Goal: Information Seeking & Learning: Learn about a topic

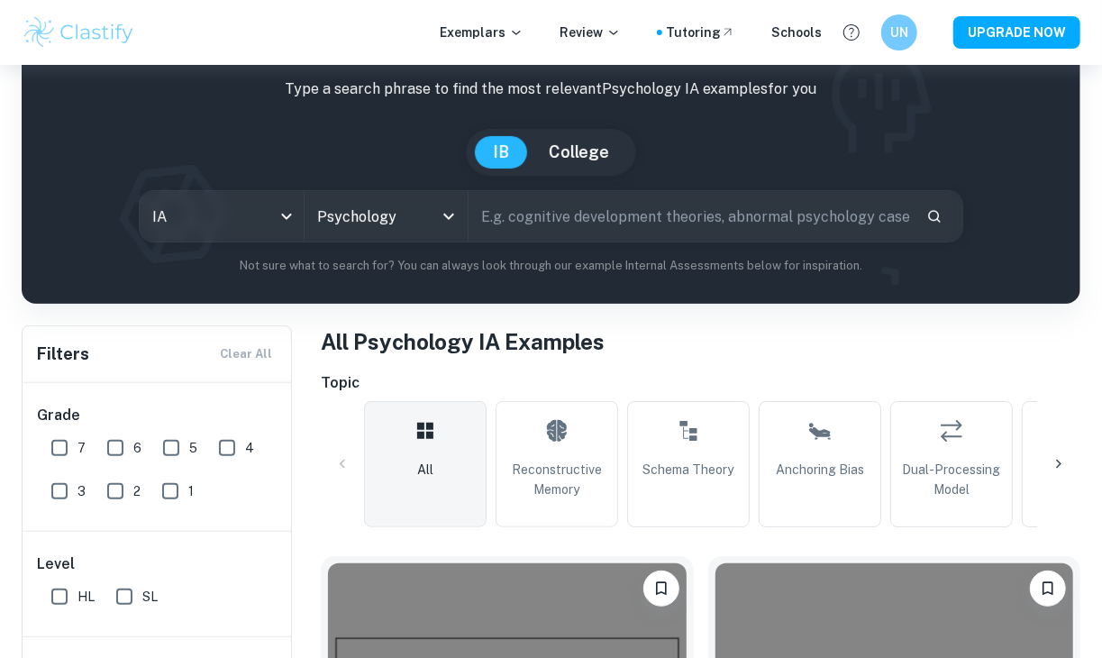
scroll to position [523, 0]
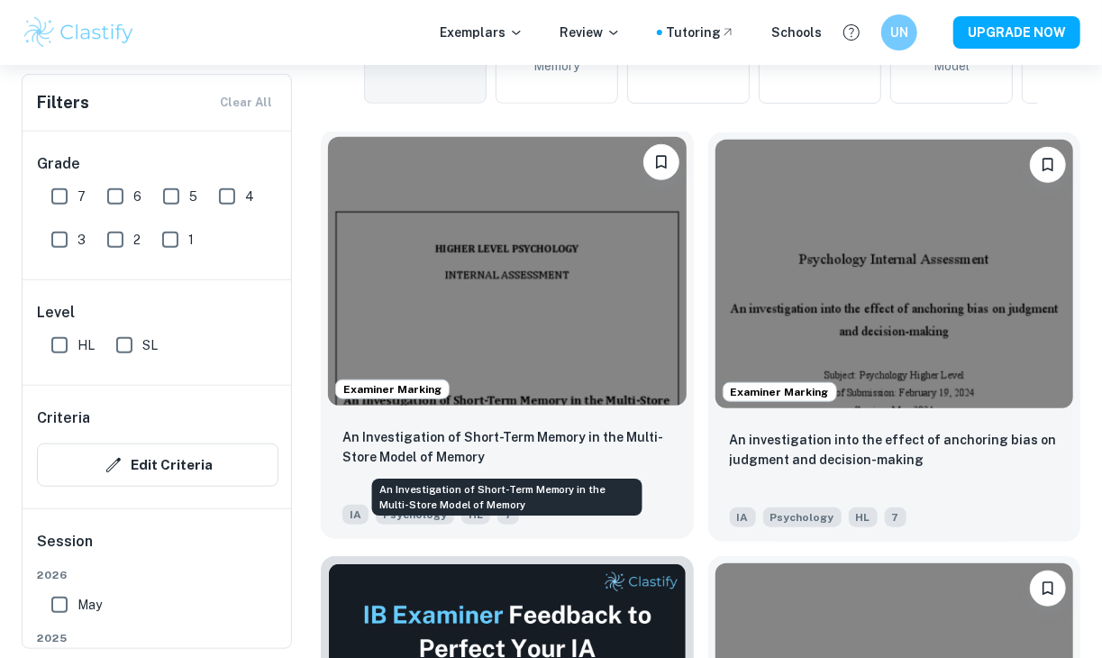
click at [491, 433] on p "An Investigation of Short-Term Memory in the Multi-Store Model of Memory" at bounding box center [507, 447] width 330 height 40
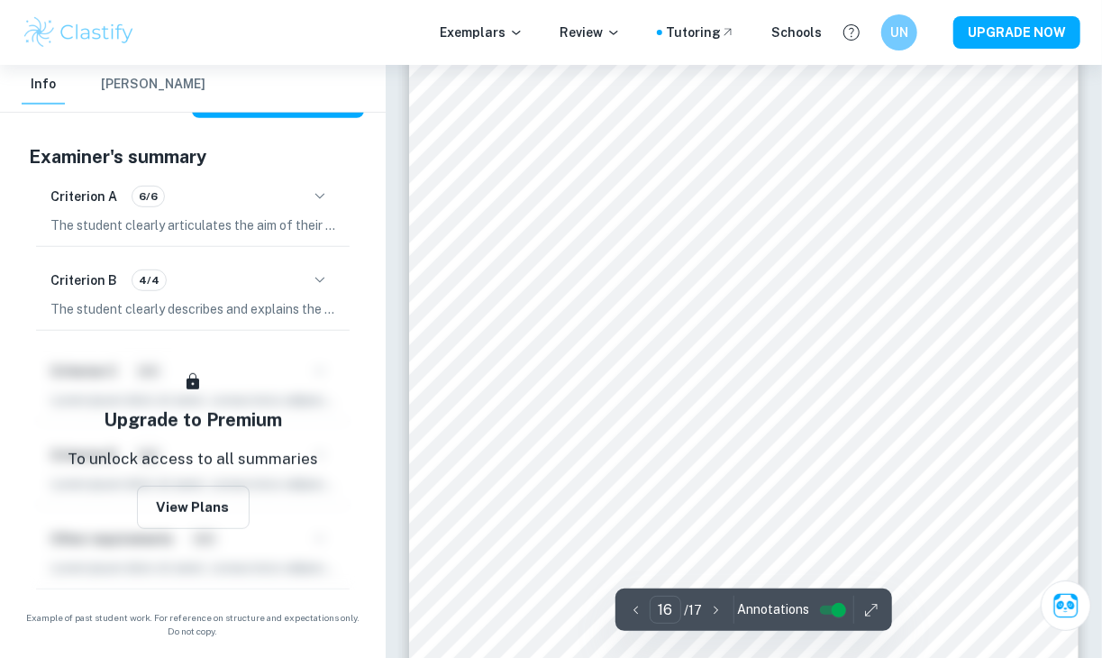
scroll to position [13596, 0]
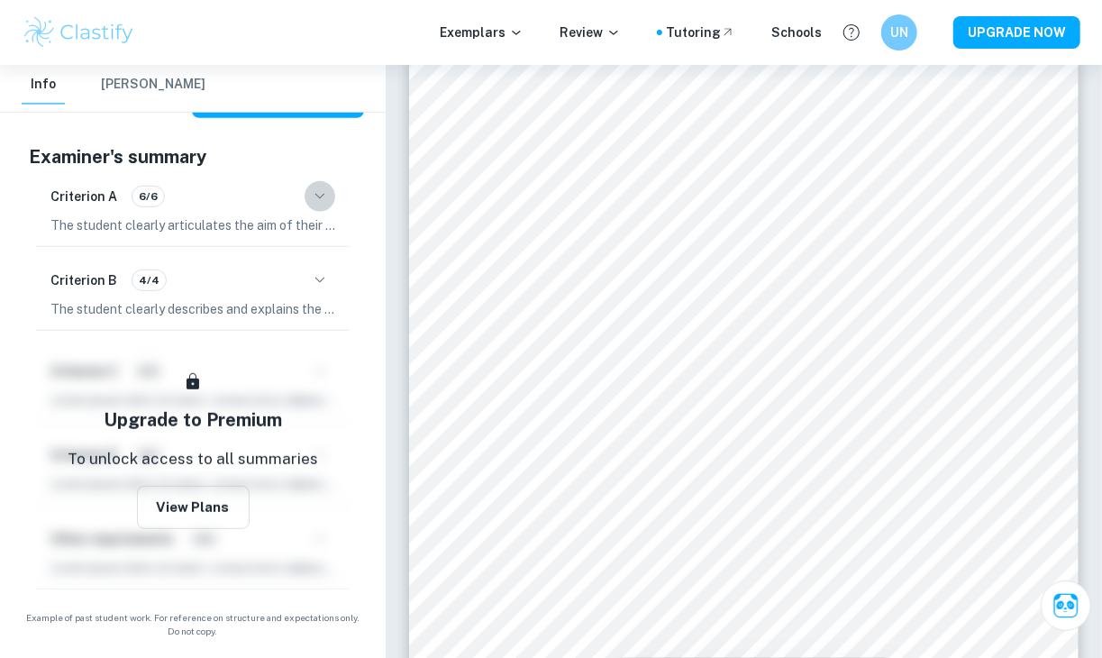
click at [318, 187] on icon "button" at bounding box center [320, 197] width 22 height 22
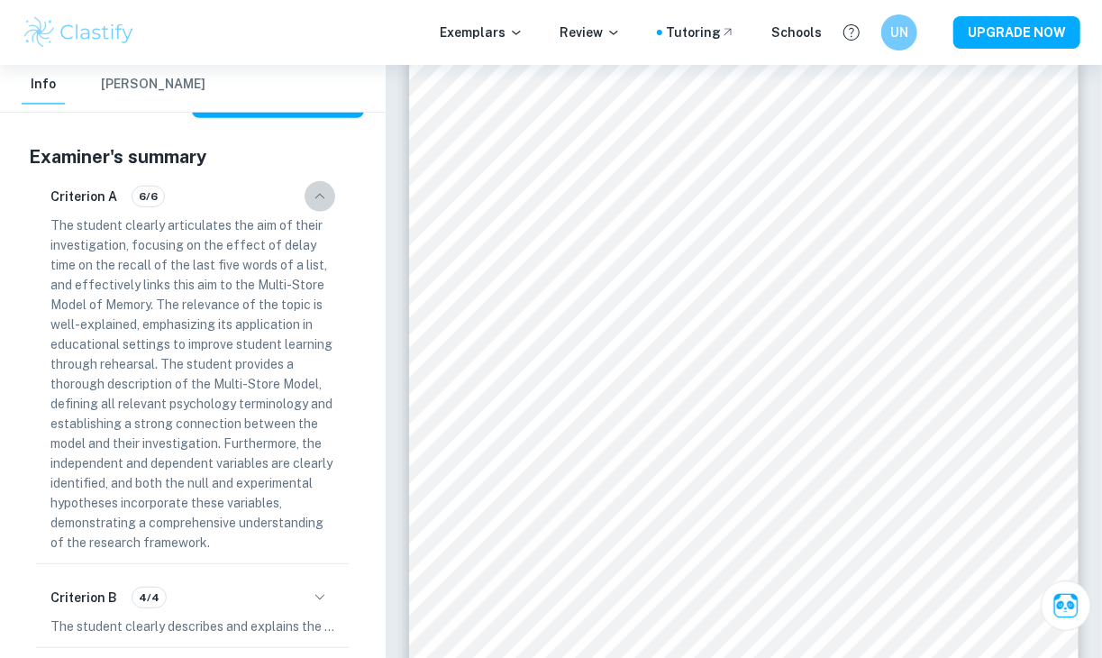
click at [315, 194] on icon "button" at bounding box center [320, 197] width 22 height 22
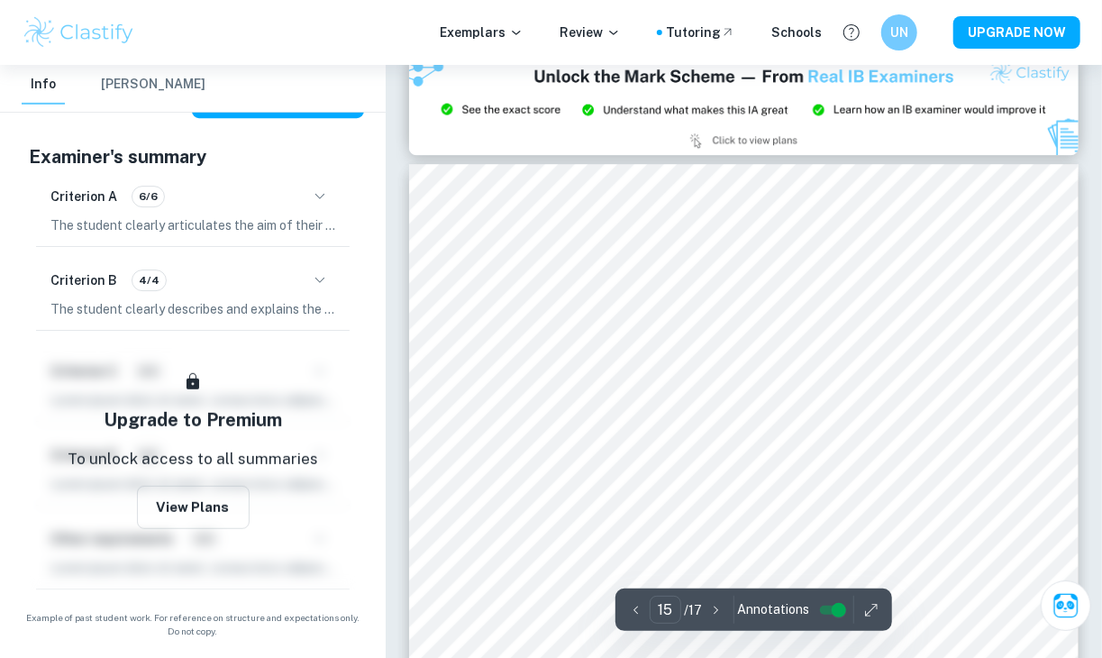
scroll to position [12585, 0]
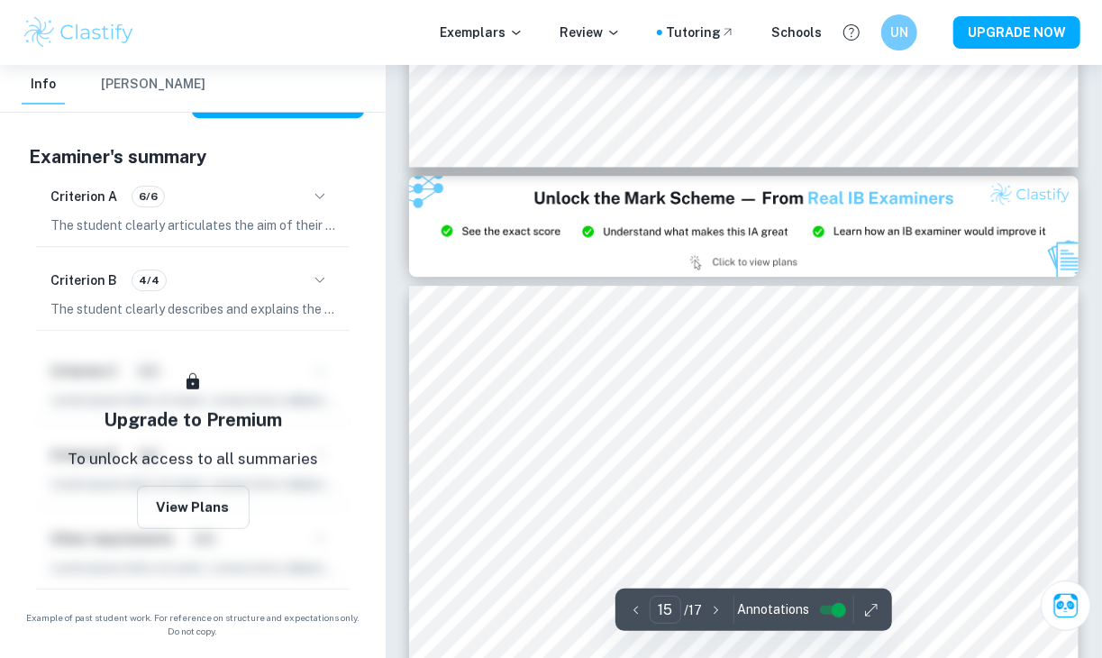
type input "14"
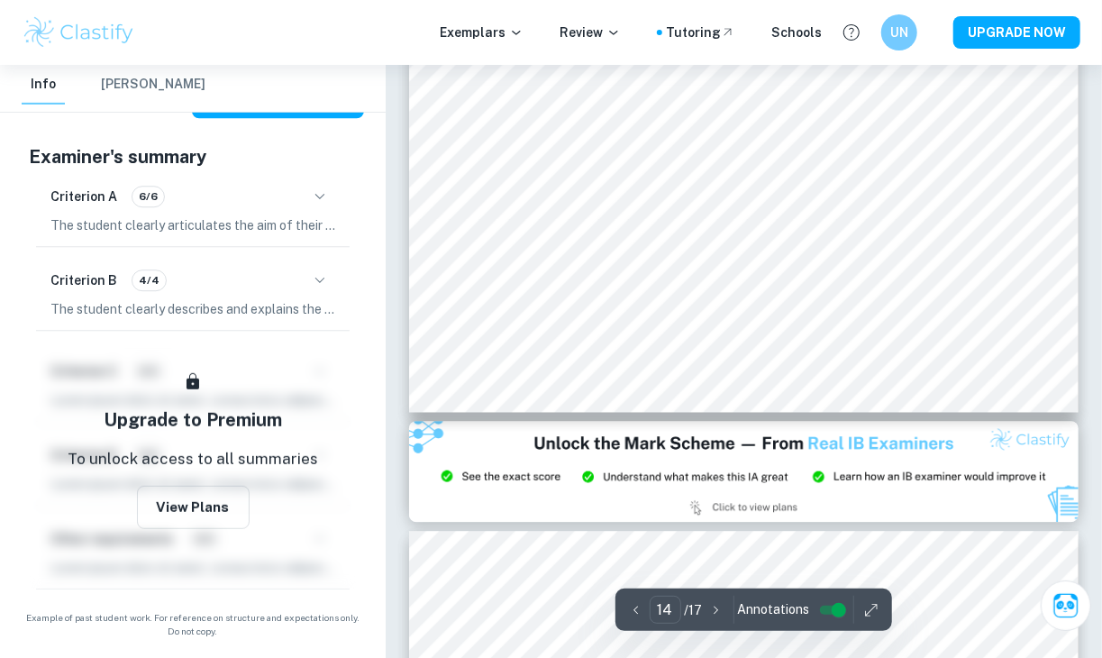
scroll to position [12244, 0]
